Goal: Task Accomplishment & Management: Use online tool/utility

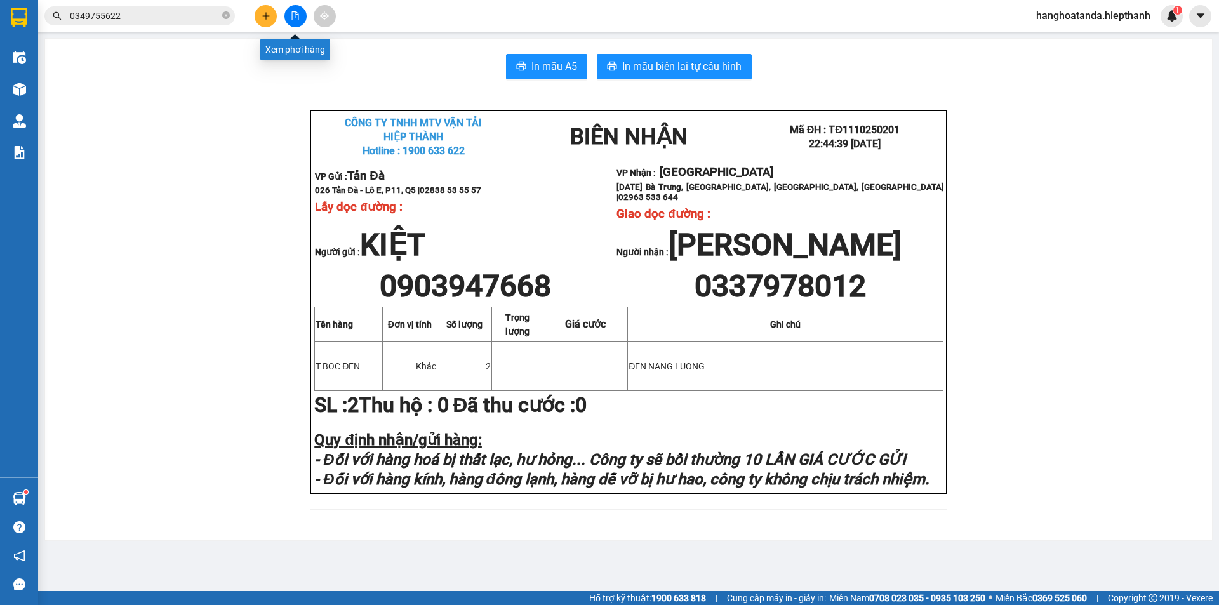
click at [296, 9] on button at bounding box center [295, 16] width 22 height 22
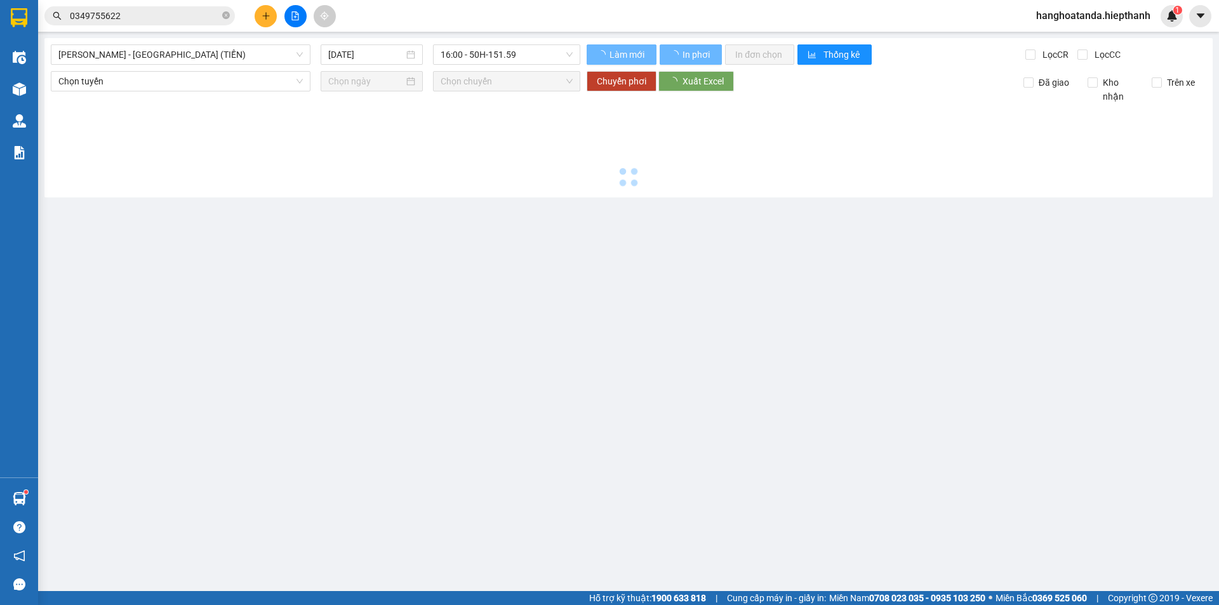
type input "12/10/2025"
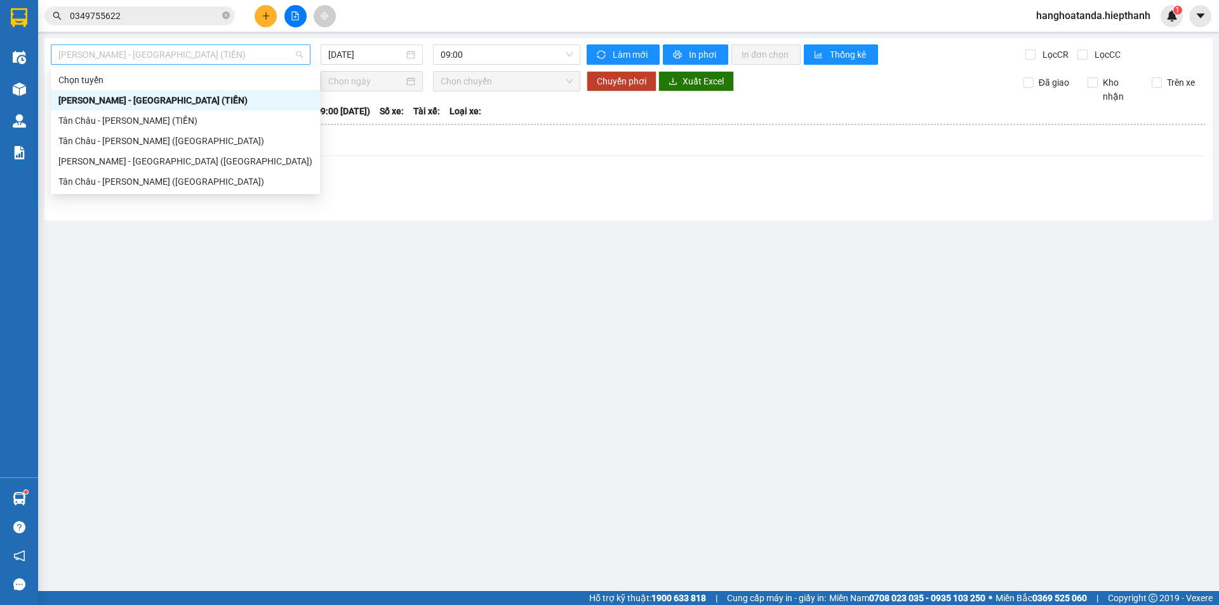
click at [219, 55] on span "Hồ Chí Minh - Tân Châu (TIỀN)" at bounding box center [180, 54] width 244 height 19
click at [173, 176] on div "Tân Châu - [PERSON_NAME] ([GEOGRAPHIC_DATA])" at bounding box center [185, 182] width 254 height 14
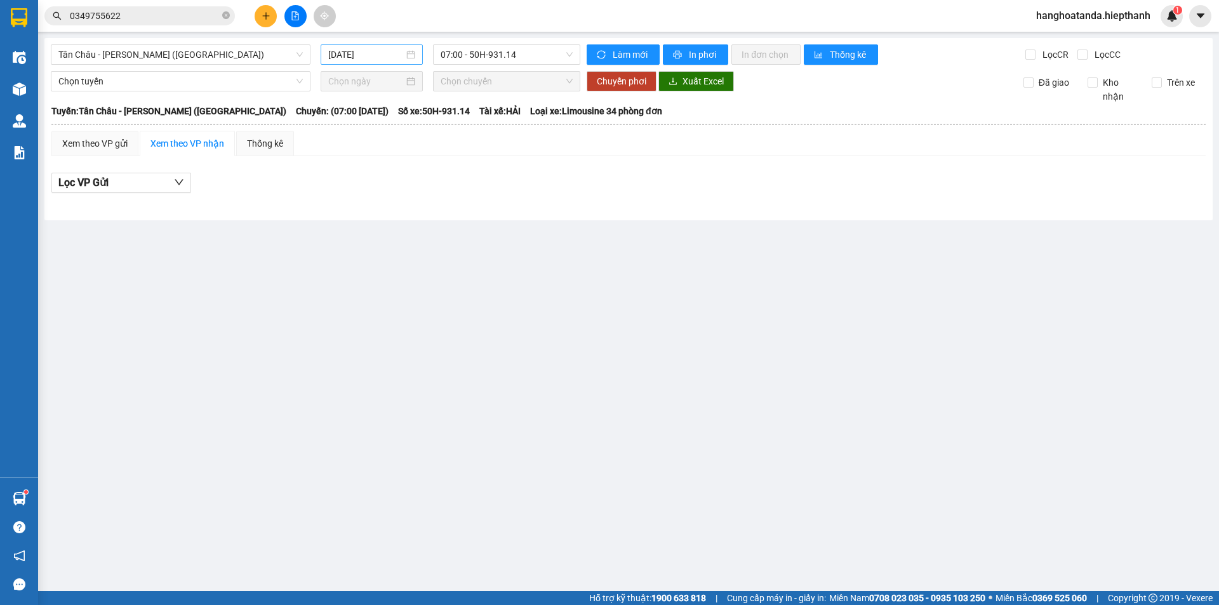
click at [350, 48] on div "12/10/2025" at bounding box center [372, 54] width 102 height 20
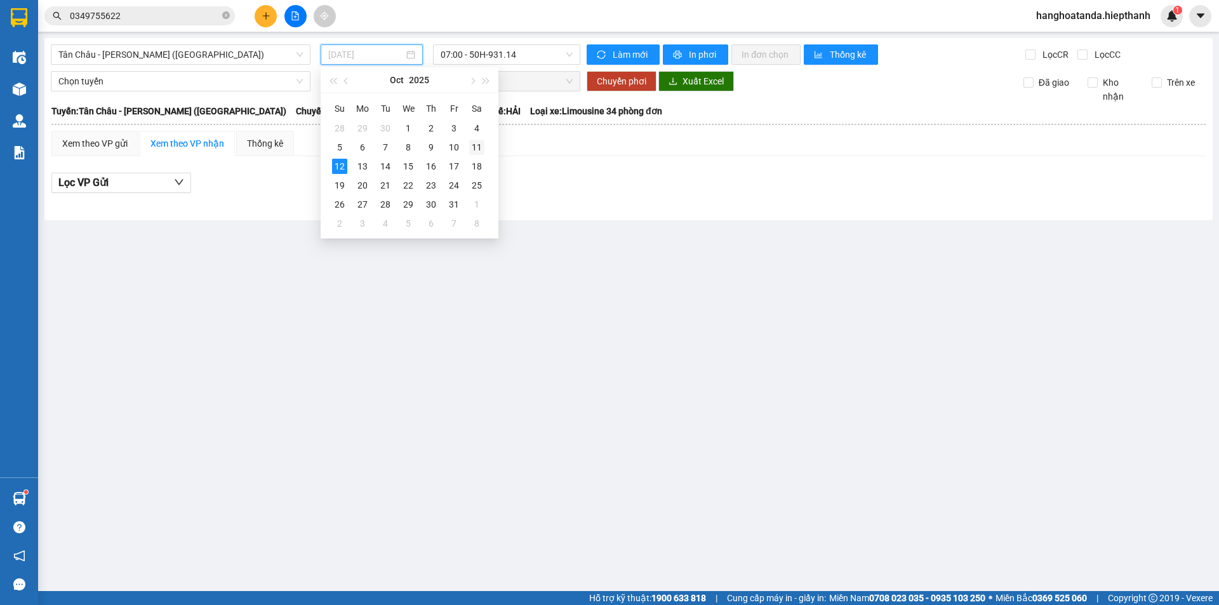
click at [477, 142] on div "11" at bounding box center [476, 147] width 15 height 15
type input "[DATE]"
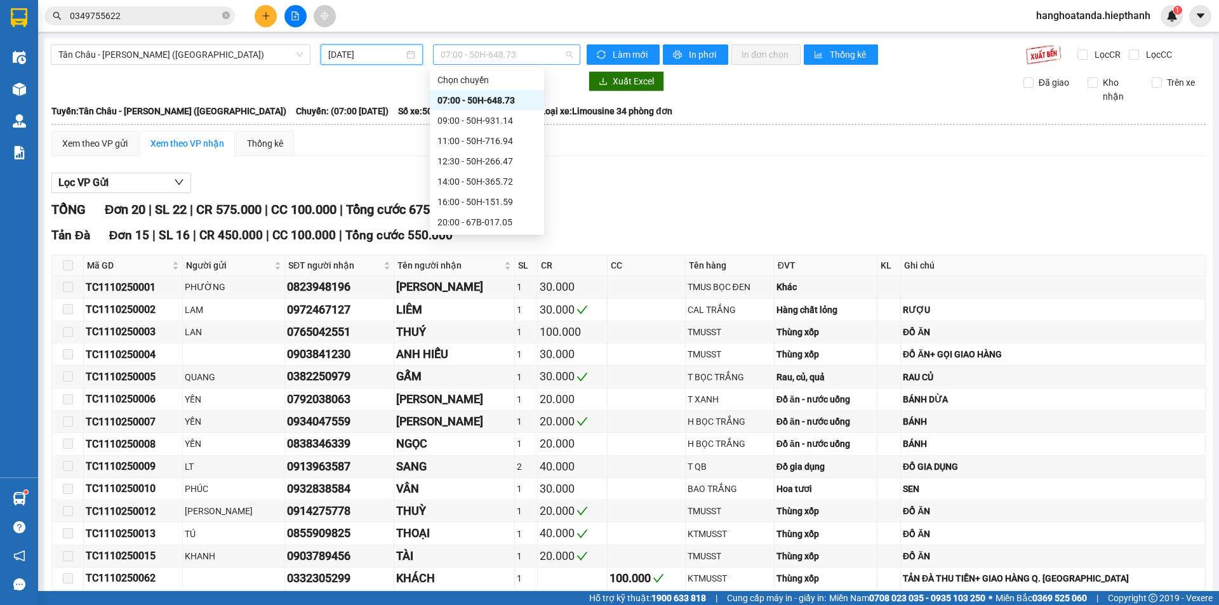
click at [496, 55] on span "07:00 - 50H-648.73" at bounding box center [507, 54] width 132 height 19
click at [483, 179] on div "22:00 - 67H-040.47" at bounding box center [486, 182] width 99 height 14
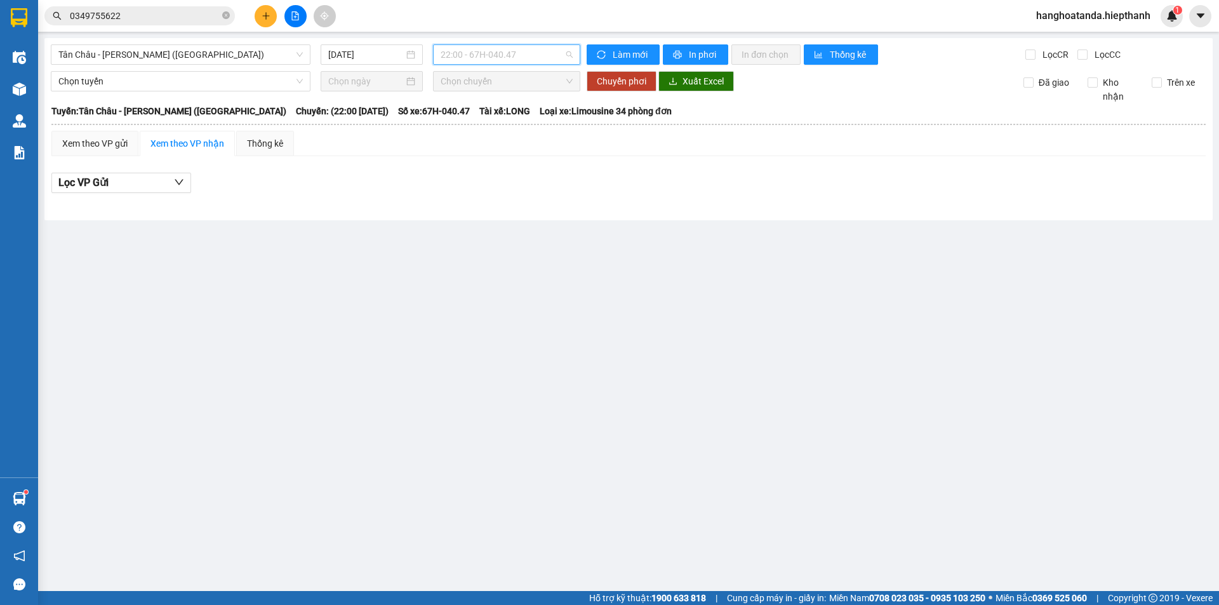
click at [492, 57] on span "22:00 - 67H-040.47" at bounding box center [507, 54] width 132 height 19
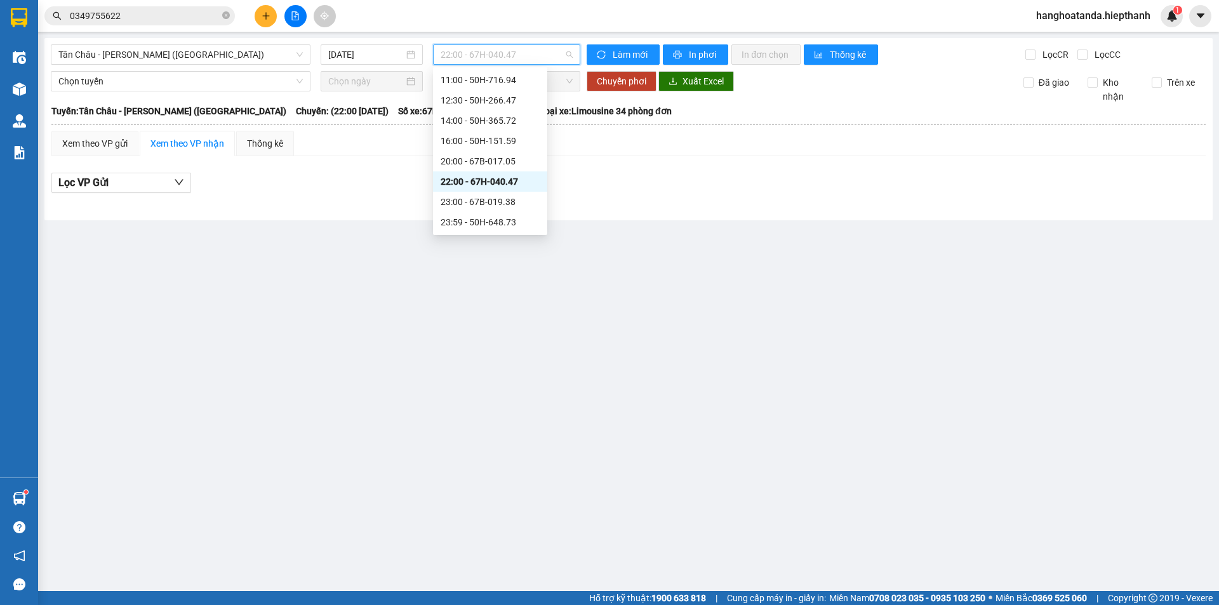
click at [484, 191] on div "22:00 - 67H-040.47" at bounding box center [490, 181] width 114 height 20
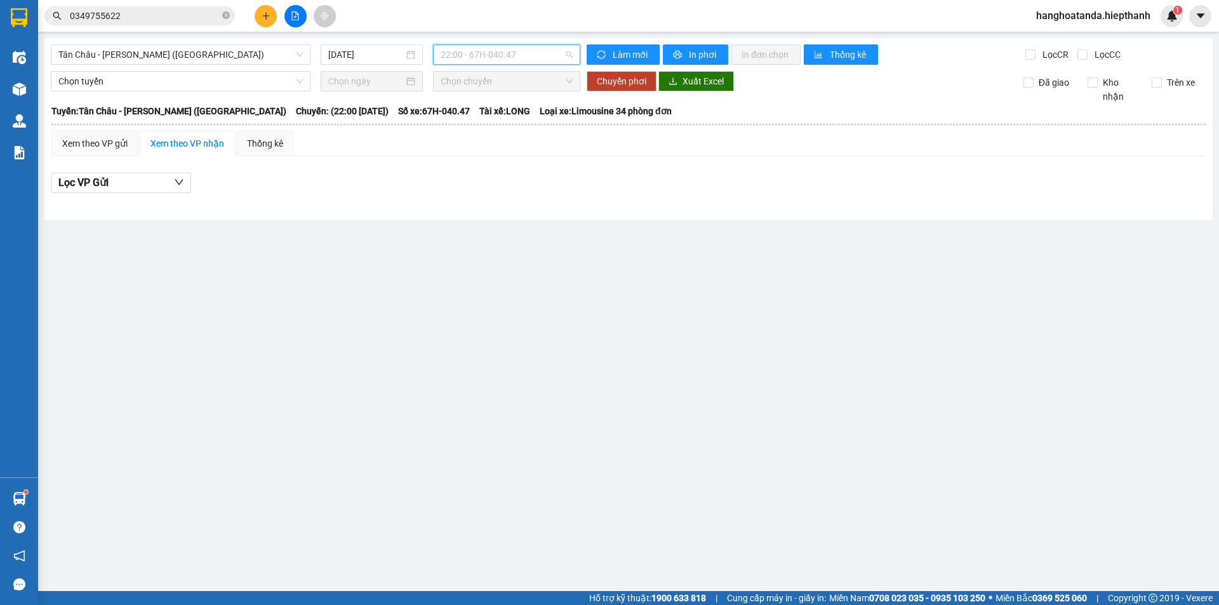
click at [486, 57] on span "22:00 - 67H-040.47" at bounding box center [507, 54] width 132 height 19
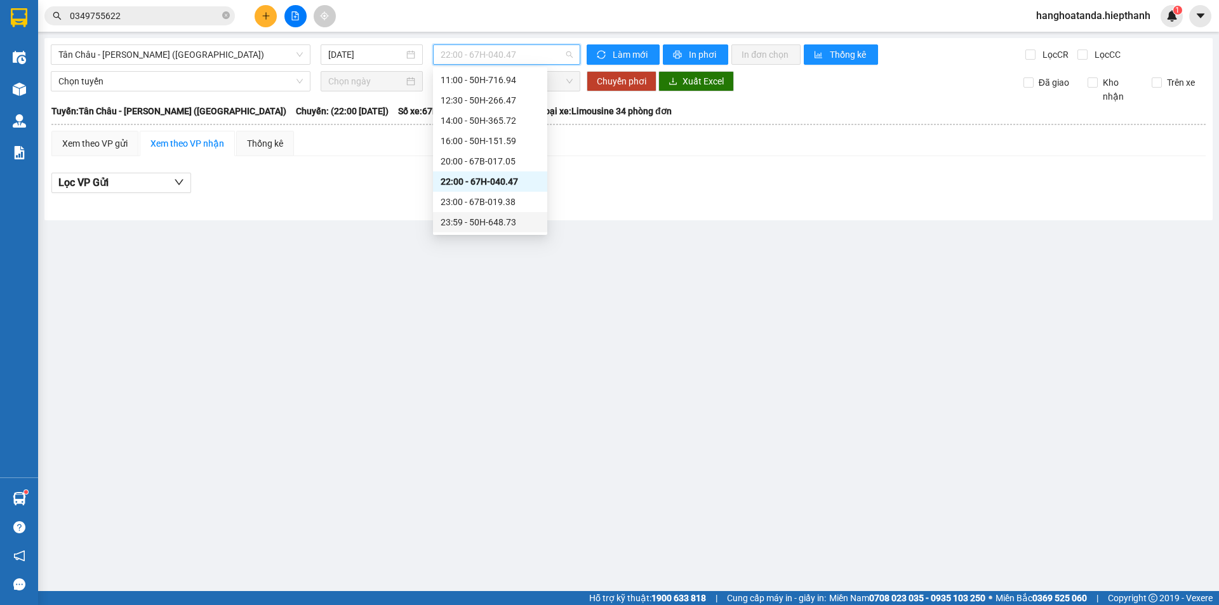
click at [497, 215] on div "23:59 - 50H-648.73" at bounding box center [490, 222] width 99 height 14
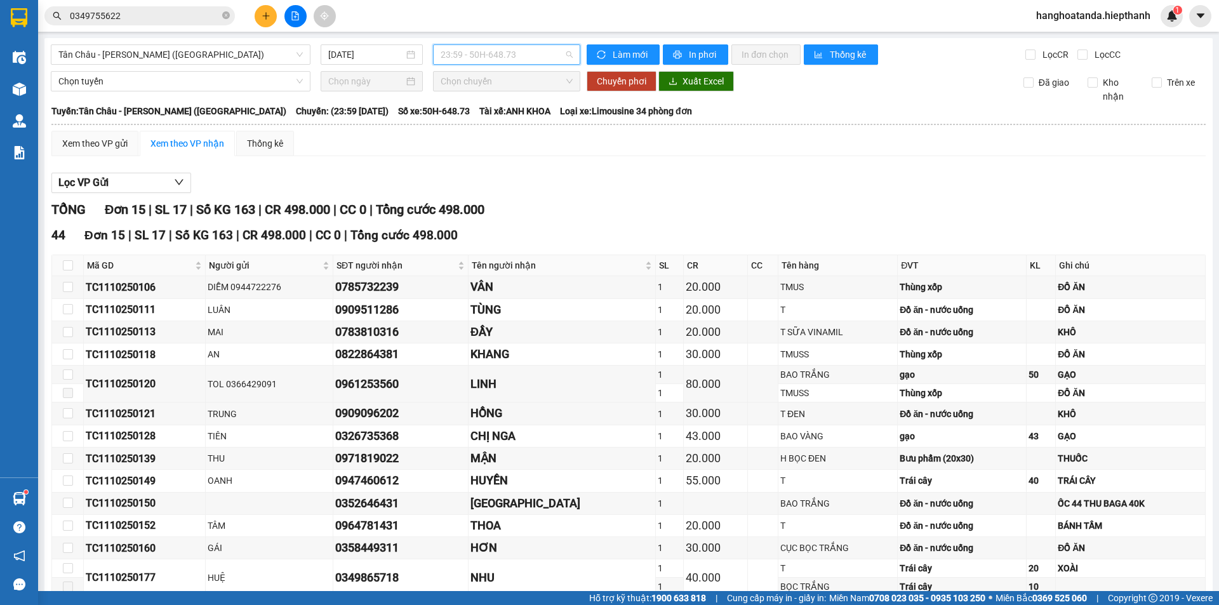
click at [479, 56] on span "23:59 - 50H-648.73" at bounding box center [507, 54] width 132 height 19
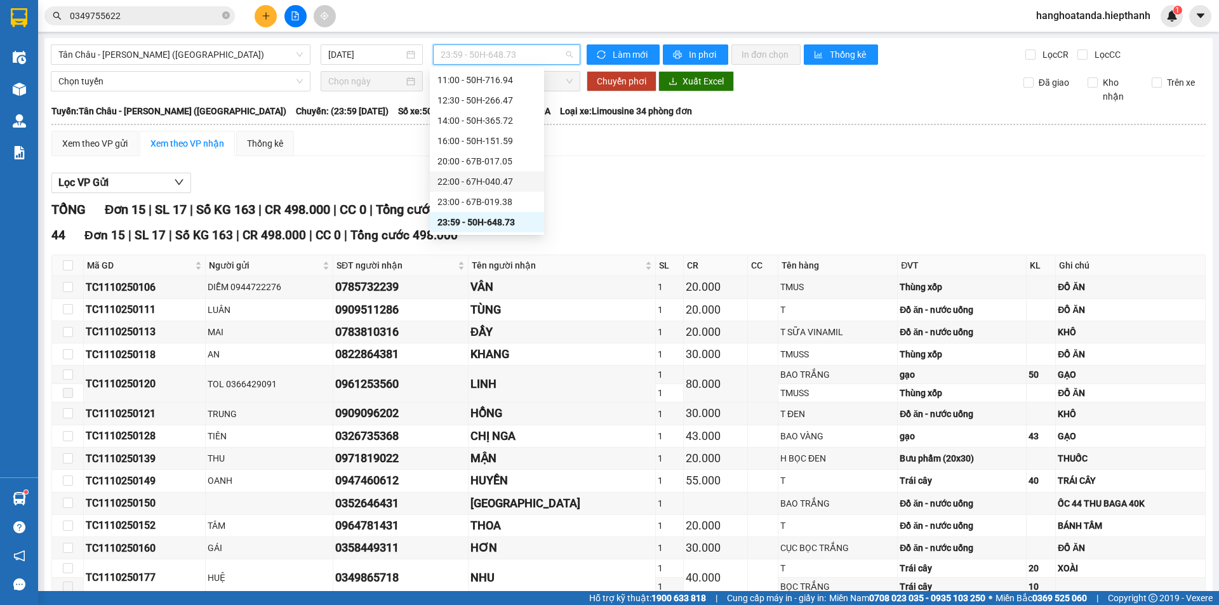
click at [482, 177] on div "22:00 - 67H-040.47" at bounding box center [486, 182] width 99 height 14
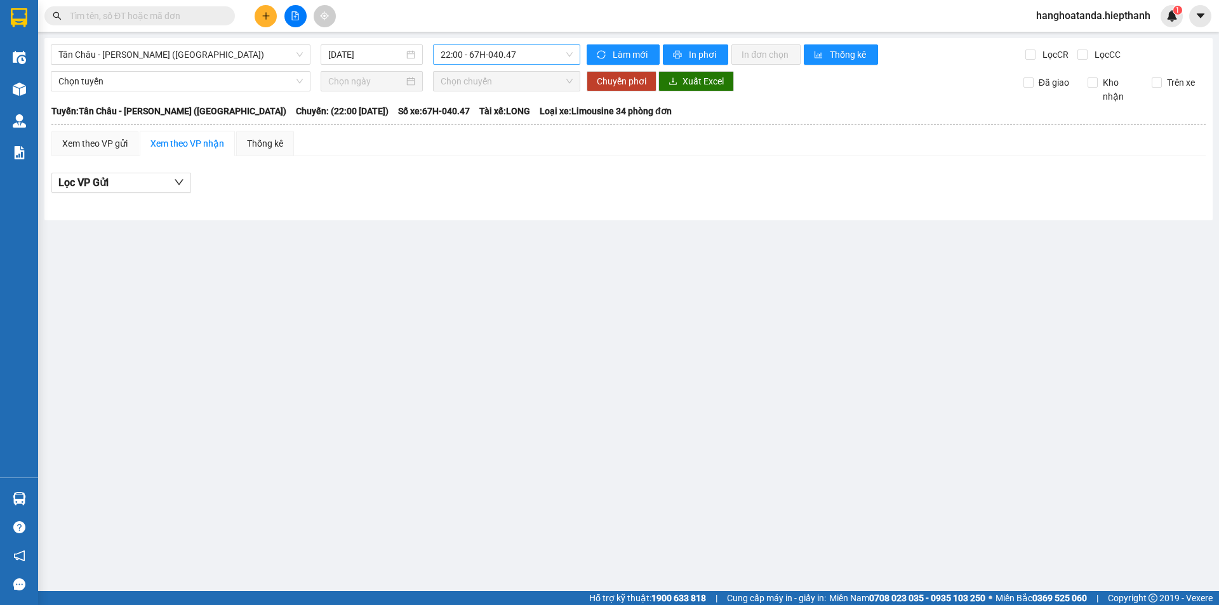
click at [487, 54] on span "22:00 - 67H-040.47" at bounding box center [507, 54] width 132 height 19
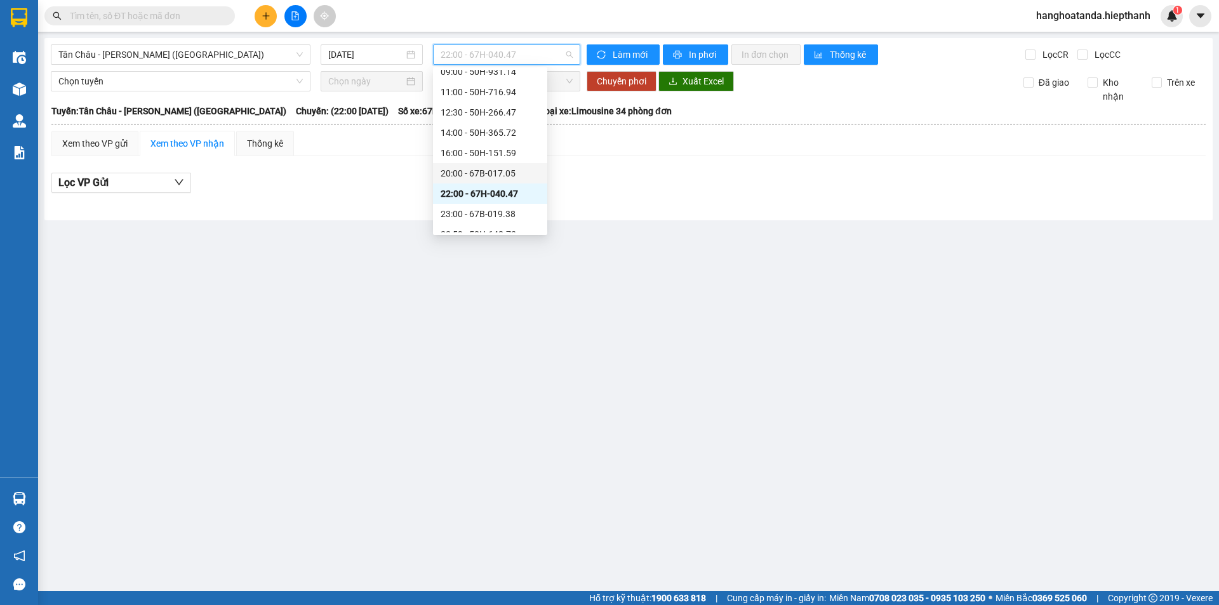
scroll to position [61, 0]
click at [494, 196] on div "23:00 - 67B-019.38" at bounding box center [490, 202] width 99 height 14
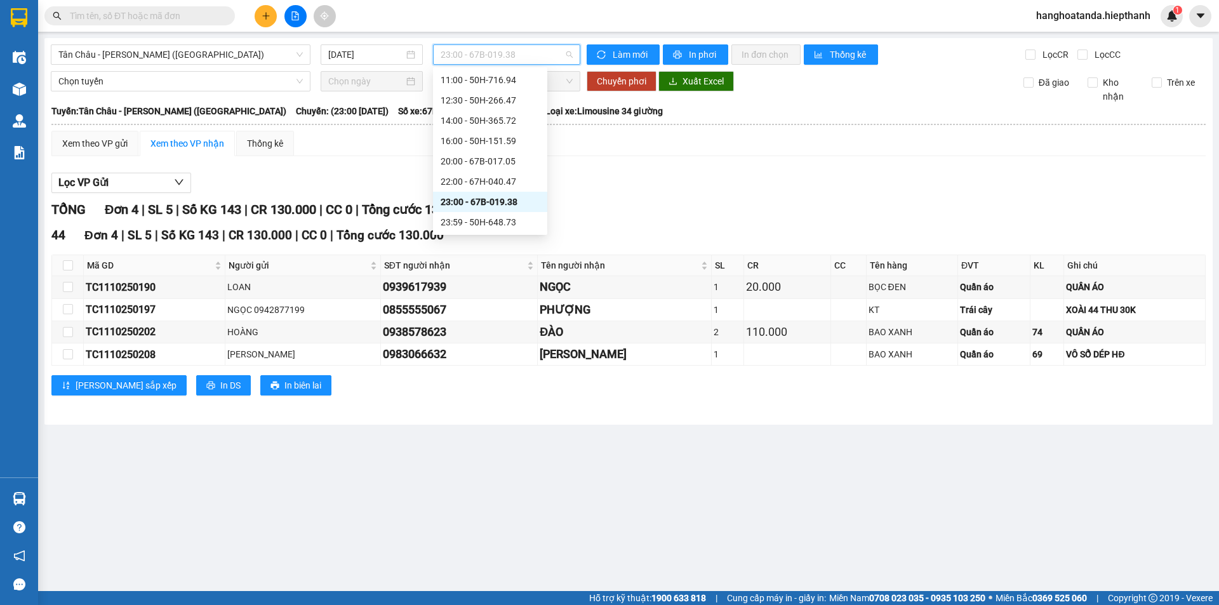
click at [490, 53] on span "23:00 - 67B-019.38" at bounding box center [507, 54] width 132 height 19
click at [492, 215] on div "23:59 - 50H-648.73" at bounding box center [490, 222] width 99 height 14
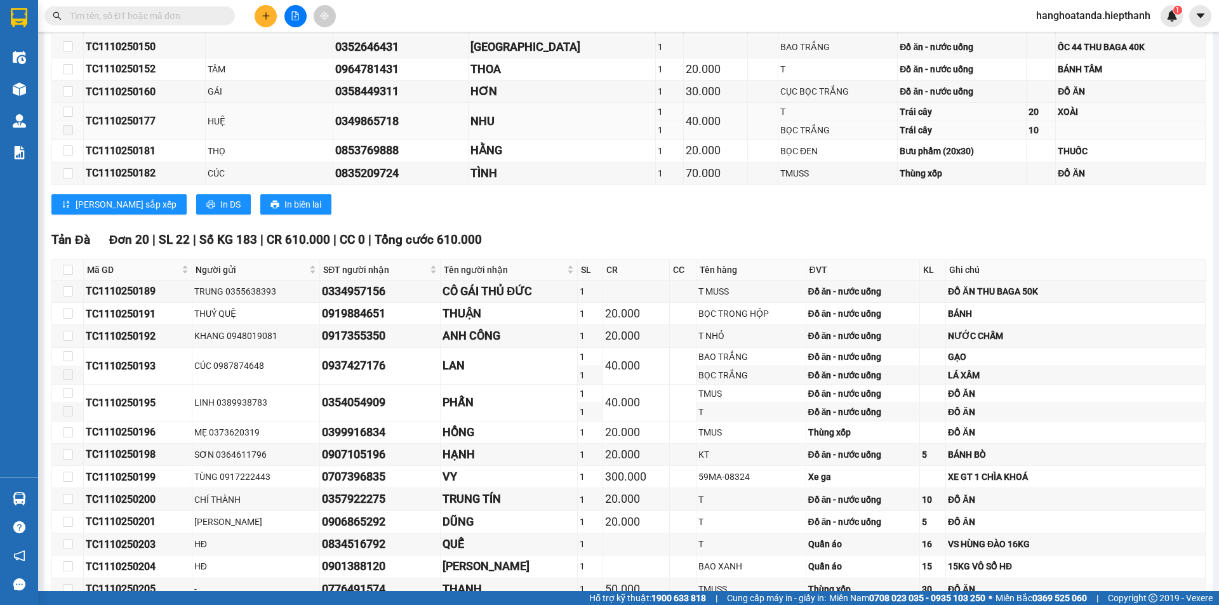
scroll to position [688, 0]
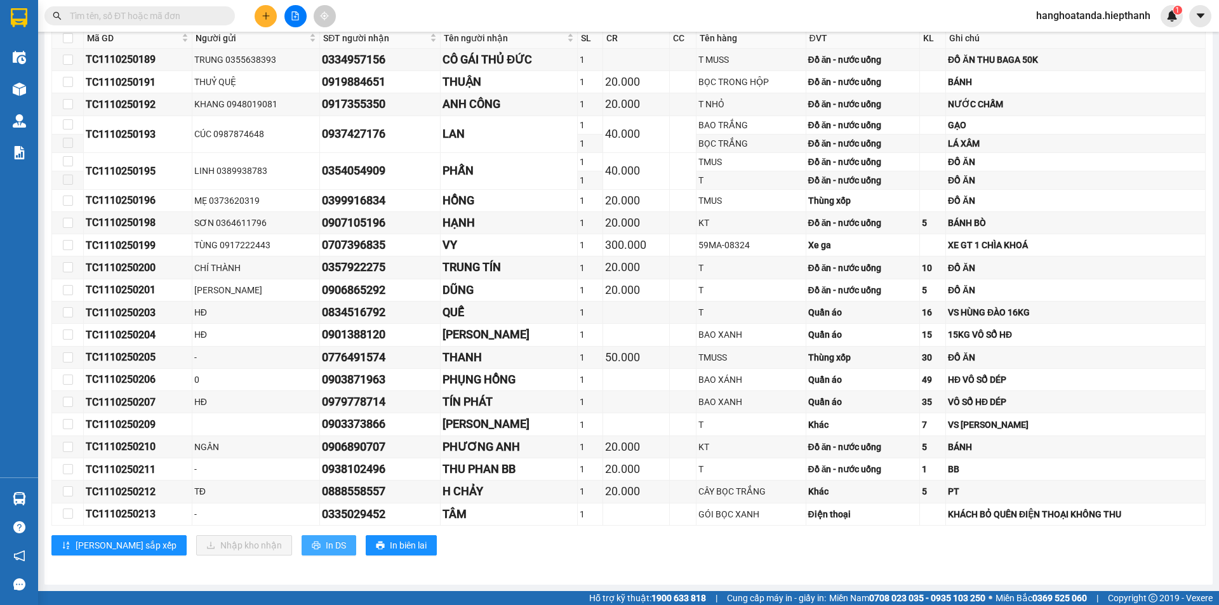
click at [326, 540] on span "In DS" at bounding box center [336, 545] width 20 height 14
